Goal: Navigation & Orientation: Understand site structure

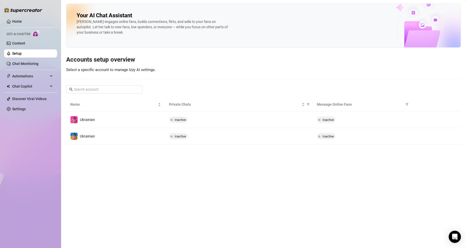
click at [26, 109] on link "Settings" at bounding box center [18, 109] width 13 height 4
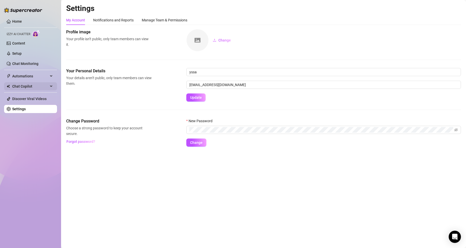
click at [49, 84] on div "Chat Copilot" at bounding box center [30, 86] width 53 height 8
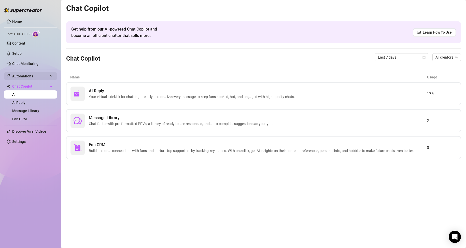
click at [51, 76] on icon at bounding box center [51, 76] width 3 height 0
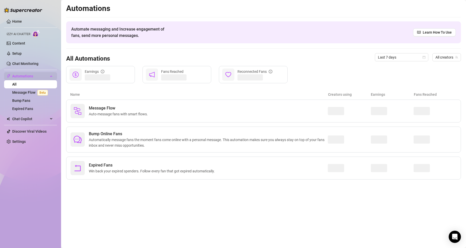
click at [51, 75] on div "Automations" at bounding box center [30, 76] width 53 height 8
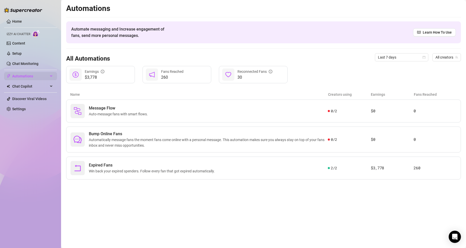
click at [51, 75] on div "Automations" at bounding box center [30, 76] width 53 height 8
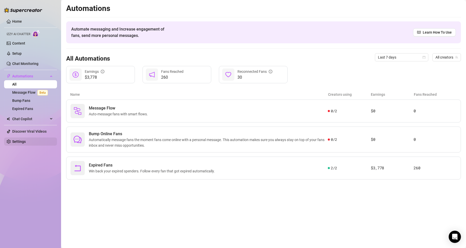
click at [26, 141] on link "Settings" at bounding box center [18, 141] width 13 height 4
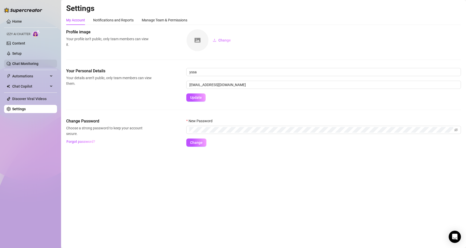
click at [38, 63] on link "Chat Monitoring" at bounding box center [25, 64] width 26 height 4
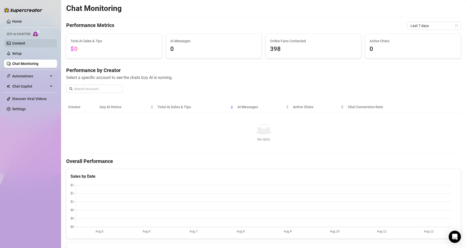
click at [25, 43] on link "Content" at bounding box center [18, 43] width 13 height 4
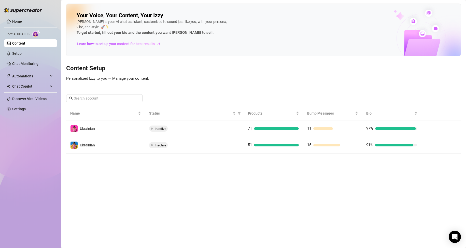
click at [210, 217] on main "Your Voice, Your Content, Your [PERSON_NAME] is your AI chat assistant, customi…" at bounding box center [263, 124] width 405 height 248
